Goal: Task Accomplishment & Management: Use online tool/utility

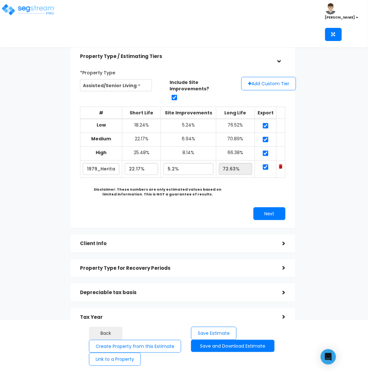
scroll to position [28, 0]
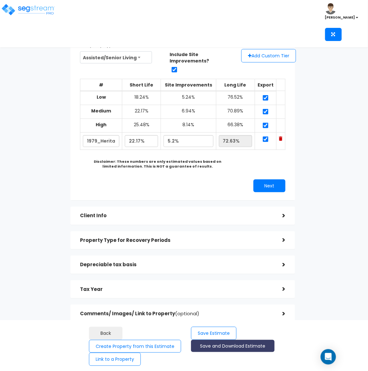
click at [239, 350] on button "Save and Download Estimate" at bounding box center [233, 346] width 84 height 12
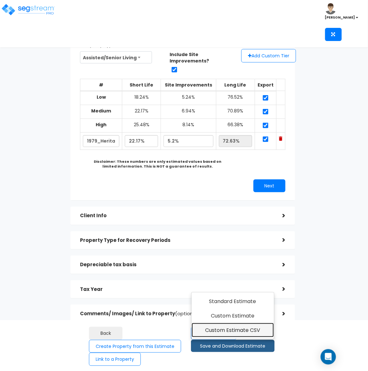
click at [251, 328] on link "Custom Estimate CSV" at bounding box center [233, 330] width 82 height 15
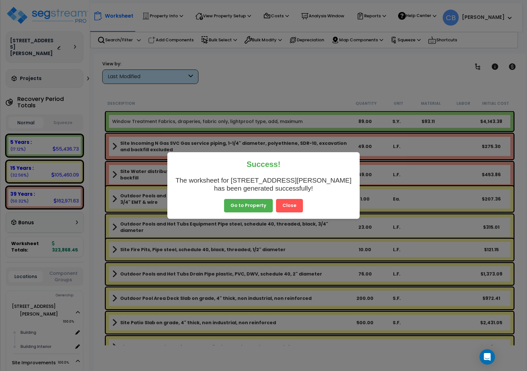
click at [297, 206] on button "Close" at bounding box center [289, 205] width 27 height 13
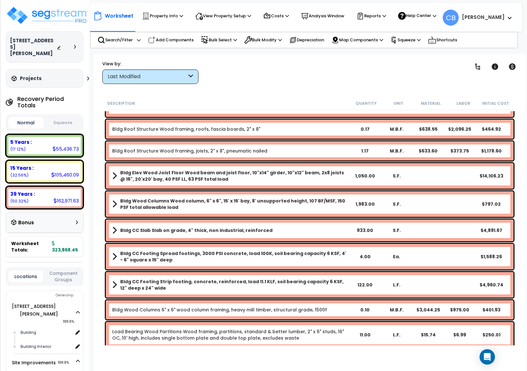
scroll to position [4286, 0]
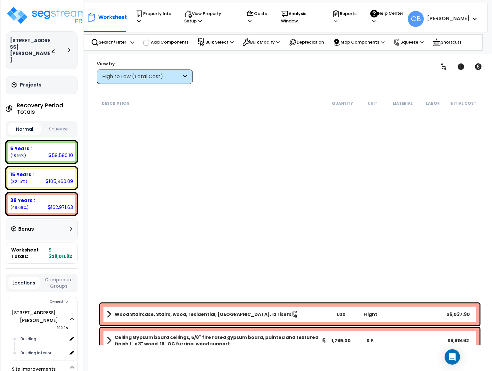
scroll to position [28, 0]
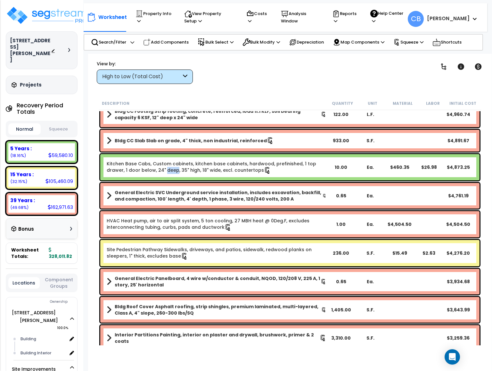
click at [151, 168] on link "Kitchen Base Cabs, Custom cabinets, kitchen base cabinets, hardwood, prefinishe…" at bounding box center [217, 167] width 220 height 13
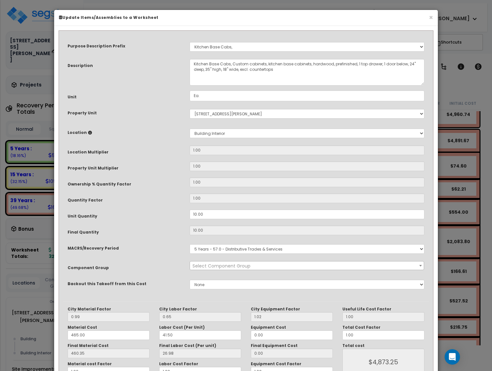
select select "13301"
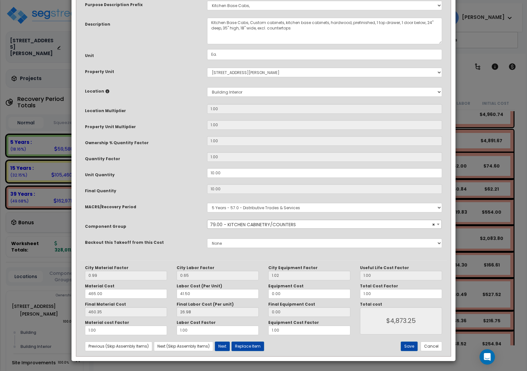
scroll to position [0, 0]
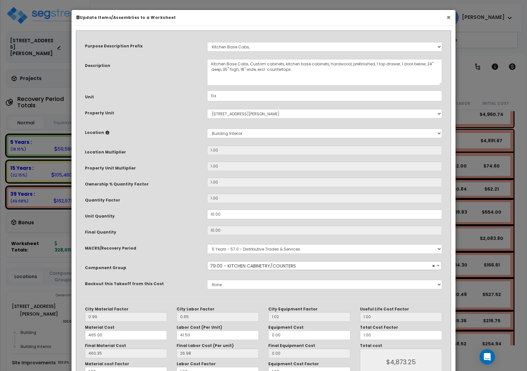
click at [448, 21] on button "×" at bounding box center [448, 17] width 4 height 7
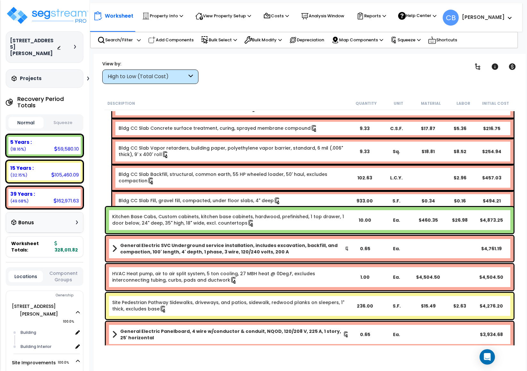
click at [381, 148] on div "Sq." at bounding box center [396, 151] width 31 height 6
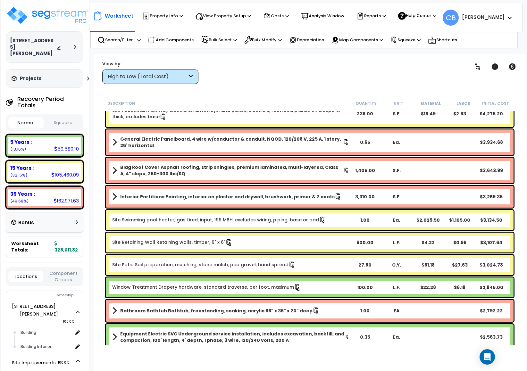
click at [381, 144] on div "Ea." at bounding box center [396, 142] width 32 height 6
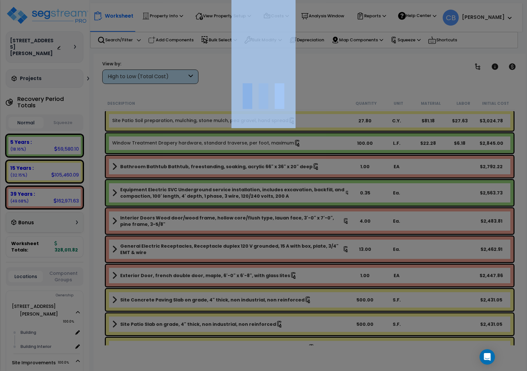
click at [381, 144] on div at bounding box center [263, 185] width 527 height 371
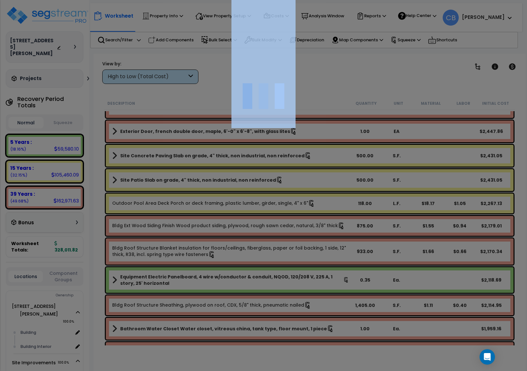
click at [381, 144] on div at bounding box center [263, 185] width 527 height 371
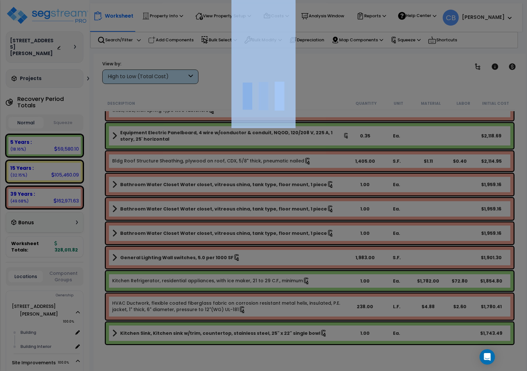
click at [381, 144] on div at bounding box center [263, 185] width 527 height 371
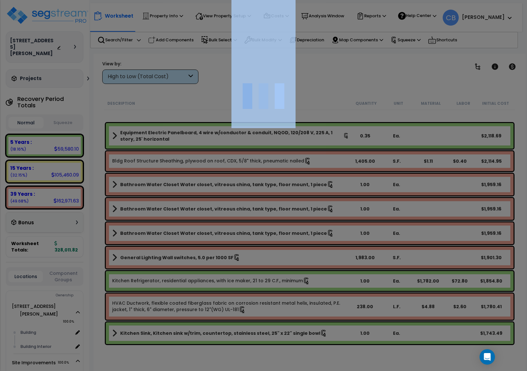
scroll to position [1298, 0]
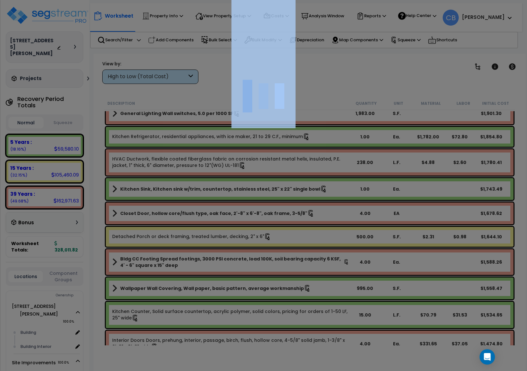
click at [380, 151] on div at bounding box center [263, 185] width 527 height 371
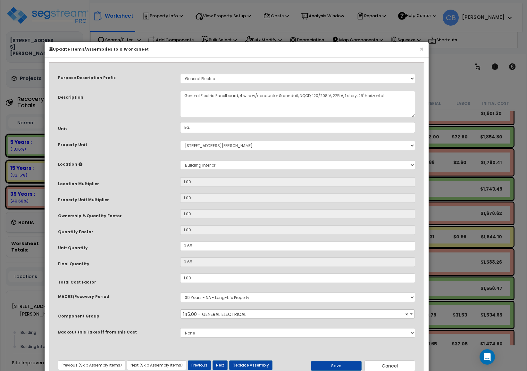
select select "16115"
click at [422, 49] on button "×" at bounding box center [421, 49] width 4 height 7
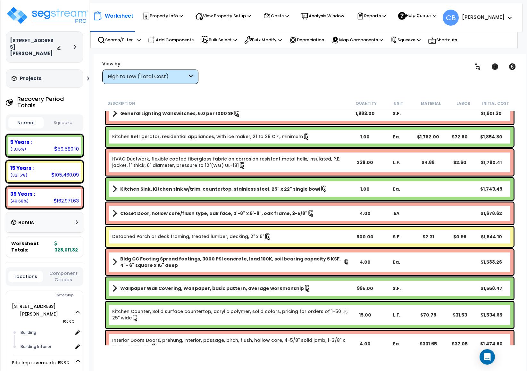
click at [492, 223] on div "Closet Door, hollow core/flush type, oak face, 2'-8" x 6'-8", oak frame, 3-5/8"…" at bounding box center [310, 213] width 408 height 22
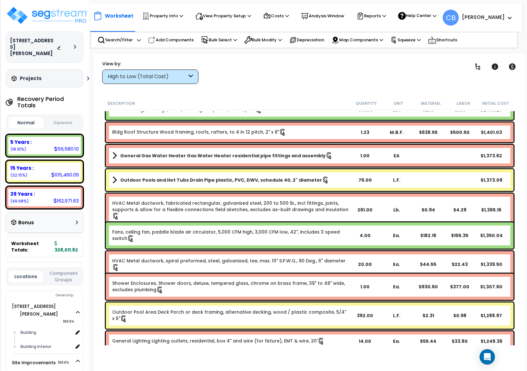
click at [479, 269] on div "HVAC Metal ductwork, spiral preformed, steel, galvanized, tee, max. 10" S.P.W.G…" at bounding box center [310, 264] width 408 height 26
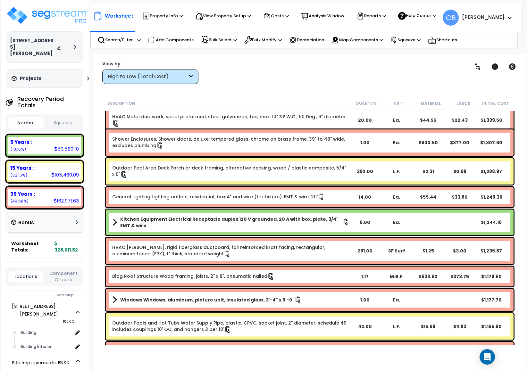
click at [479, 269] on div "Bldg Roof Structure Wood framing, joists, 2" x 8", pneumatic nailed 1.17 M.B.F.…" at bounding box center [310, 277] width 408 height 20
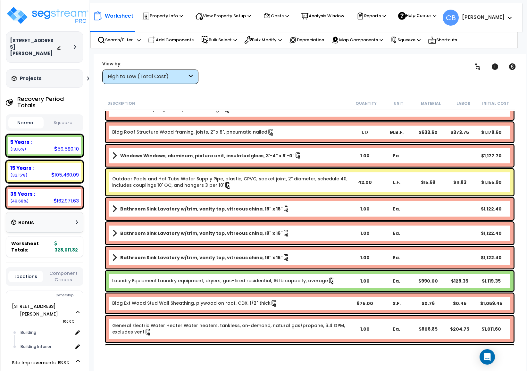
drag, startPoint x: 479, startPoint y: 269, endPoint x: 471, endPoint y: 269, distance: 8.0
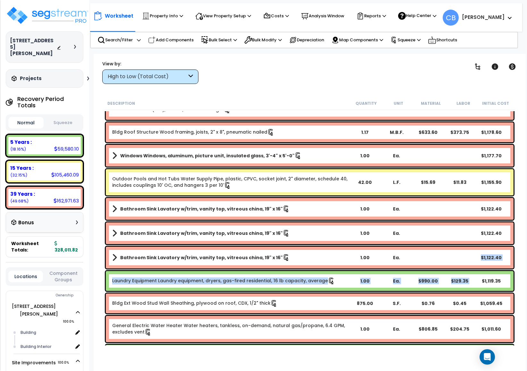
scroll to position [1971, 0]
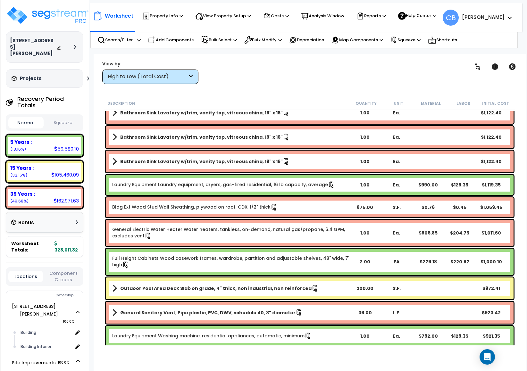
click at [471, 269] on div "Full Height Cabinets Wood casework frames, wardrobe, partition and adjustable s…" at bounding box center [310, 262] width 408 height 26
click at [163, 209] on link "Bldg Ext Wood Stud Wall Sheathing, plywood on roof, CDX, 1/2" thick" at bounding box center [194, 207] width 165 height 7
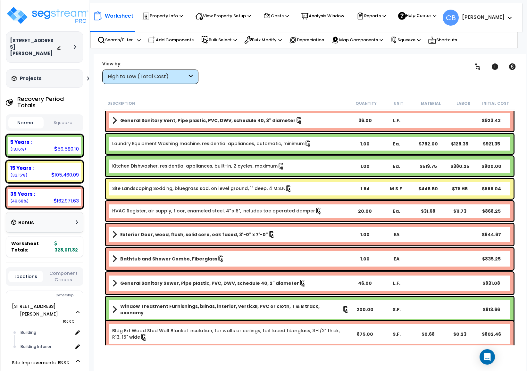
click at [163, 209] on link "HVAC Register, air supply, floor, enameled steel, 4" x 8", includes toe operate…" at bounding box center [217, 211] width 210 height 7
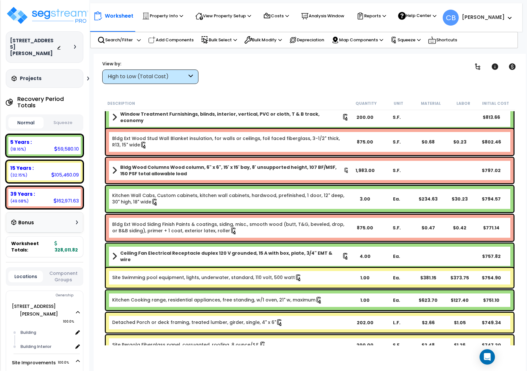
click at [163, 209] on div "Kitchen Wall Cabs, Custom cabinets, kitchen wall cabinets, hardwood, prefinishe…" at bounding box center [310, 199] width 408 height 26
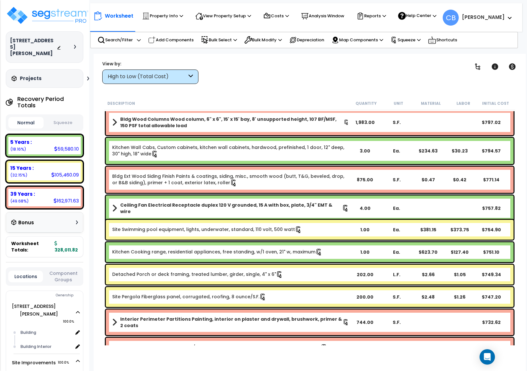
scroll to position [2547, 0]
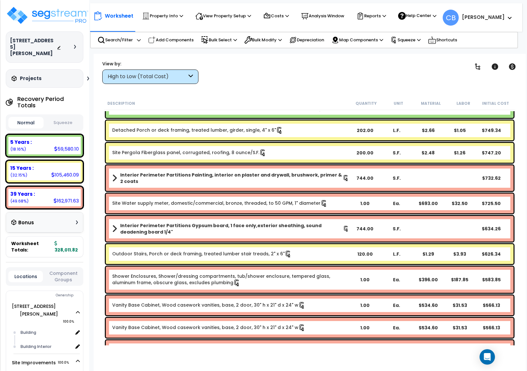
click at [163, 209] on div "Site Water supply meter, domestic/commercial, bronze, threaded, to 50 GPM, 1" d…" at bounding box center [310, 204] width 408 height 20
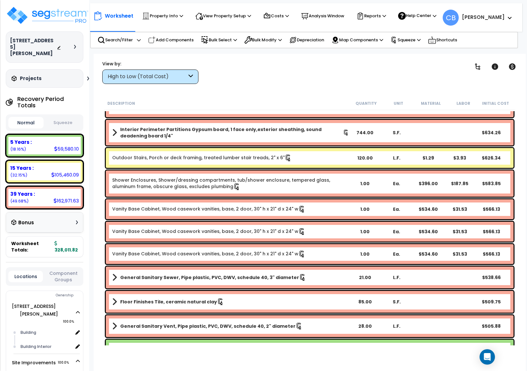
click at [163, 209] on link "Vanity Base Cabinet, Wood casework vanities, base, 2 door, 30" h x 21" d x 24" w" at bounding box center [208, 209] width 193 height 7
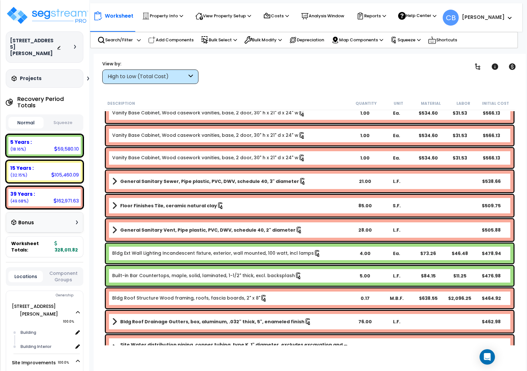
click at [163, 209] on link "Floor Finishes Tile, ceramic natural clay" at bounding box center [230, 205] width 237 height 9
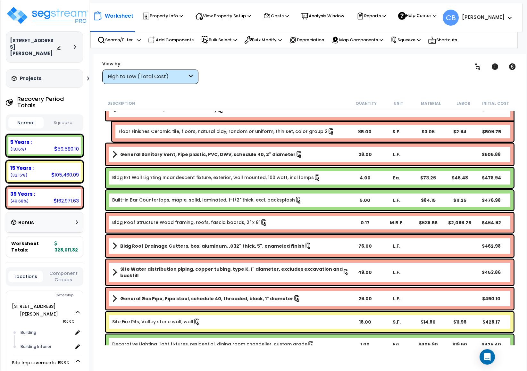
click at [163, 209] on div "Built-in Bar Countertops, maple, solid, laminated, 1-1/2" thick, excl. backspla…" at bounding box center [310, 200] width 408 height 20
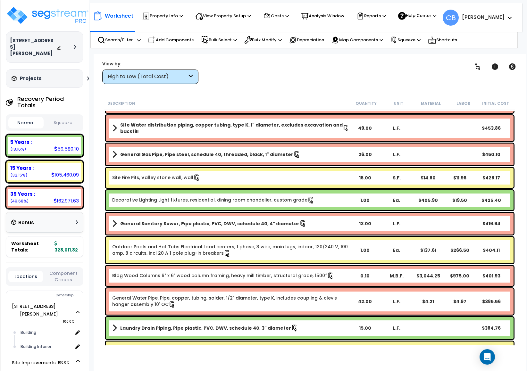
click at [163, 209] on div "Decorative Lighting Light fixtures, residential, dining room chandelier, custom…" at bounding box center [310, 200] width 408 height 20
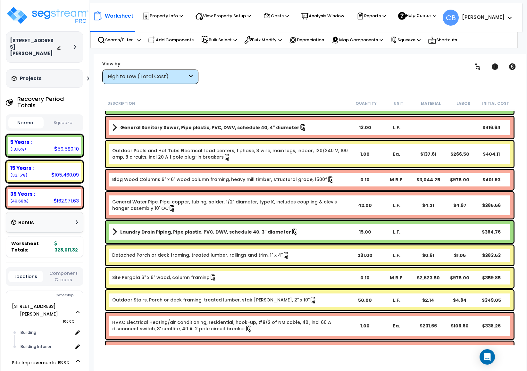
click at [163, 209] on link "General Water Pipe, Pipe, copper, tubing, solder, 1/2" diameter, type K, includ…" at bounding box center [230, 205] width 237 height 13
